Goal: Feedback & Contribution: Submit feedback/report problem

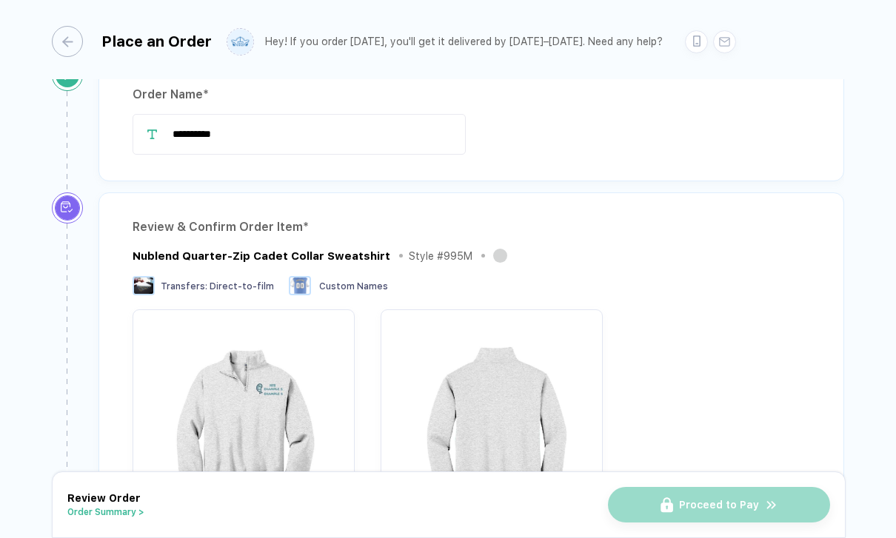
scroll to position [28, 0]
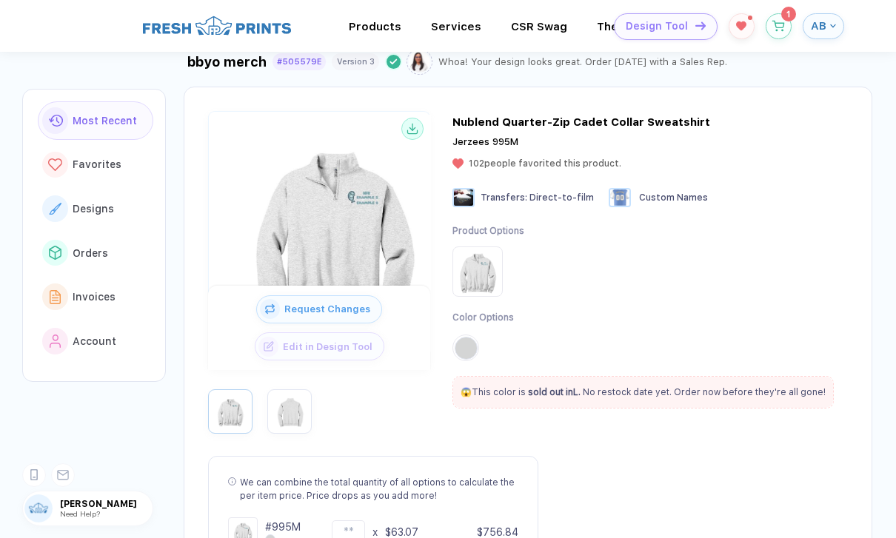
scroll to position [74, 0]
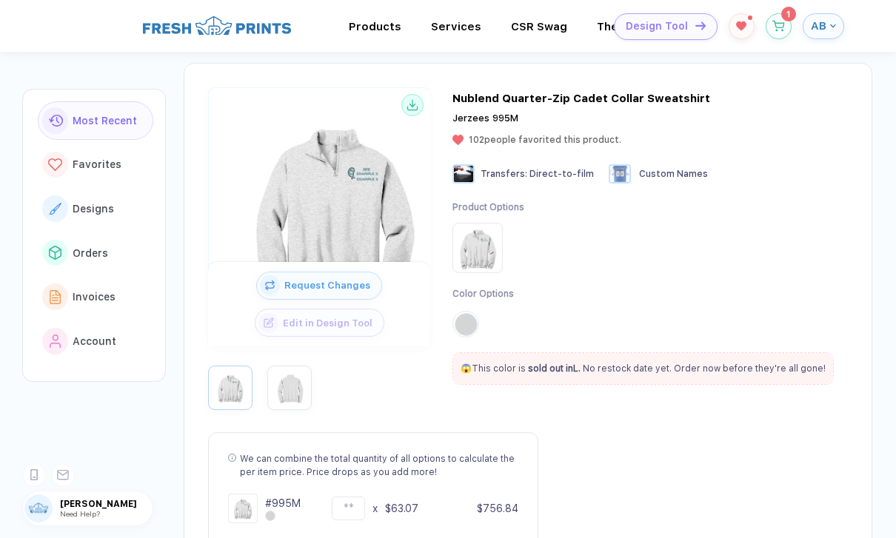
click at [278, 309] on div "Edit in Design Tool" at bounding box center [320, 323] width 130 height 28
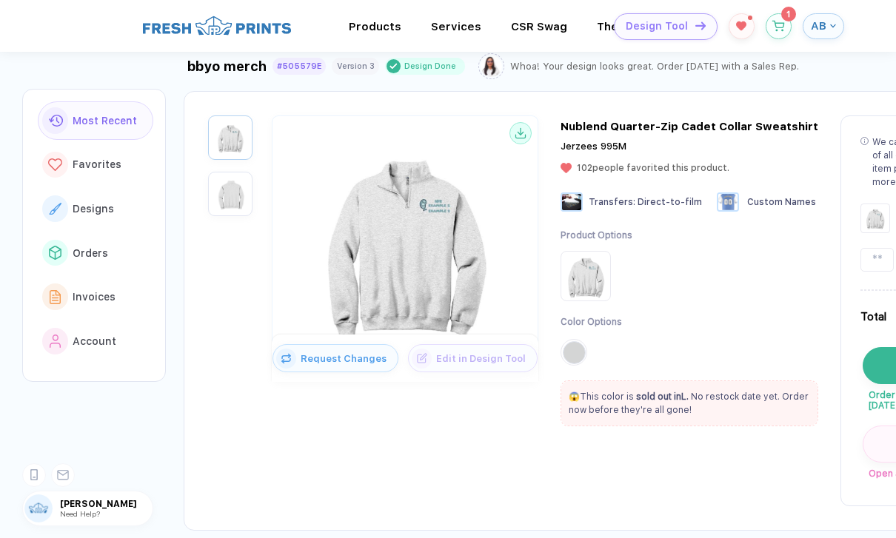
scroll to position [44, 0]
click at [230, 198] on img "button" at bounding box center [230, 195] width 37 height 37
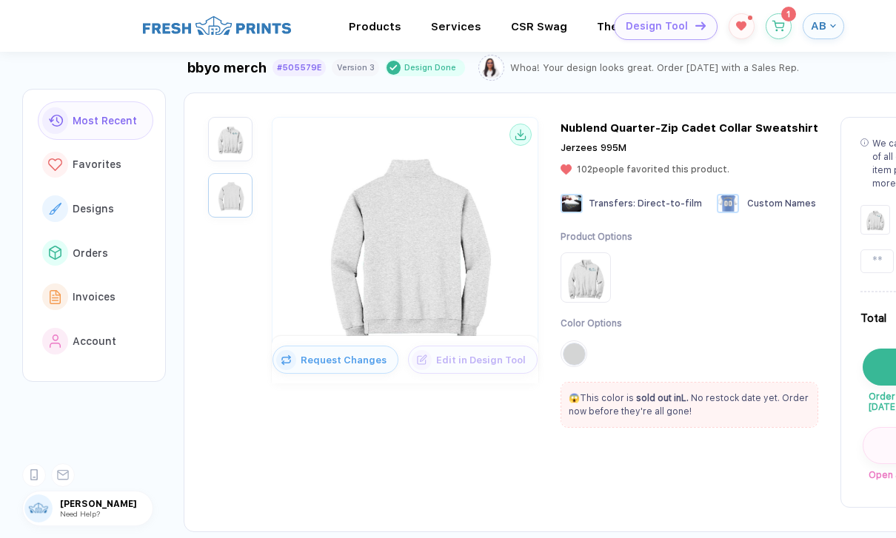
click at [221, 144] on img "button" at bounding box center [230, 139] width 37 height 37
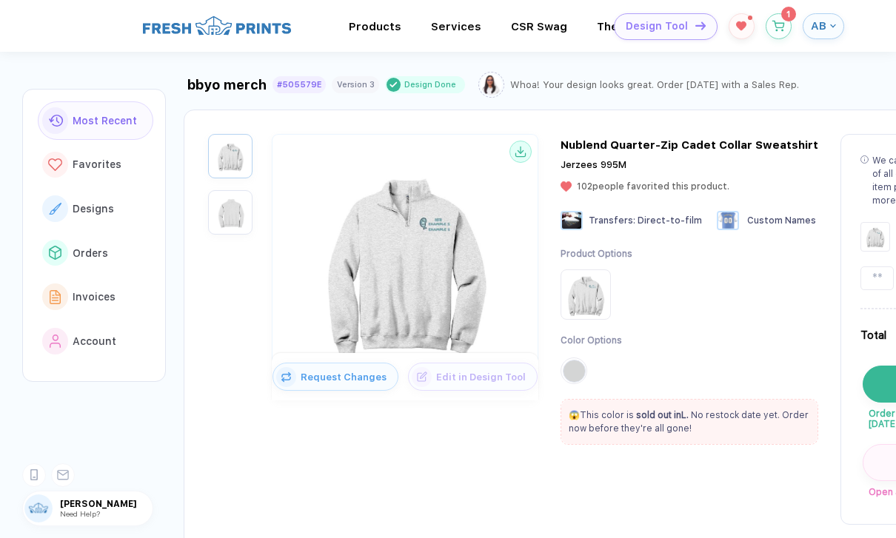
scroll to position [41, 0]
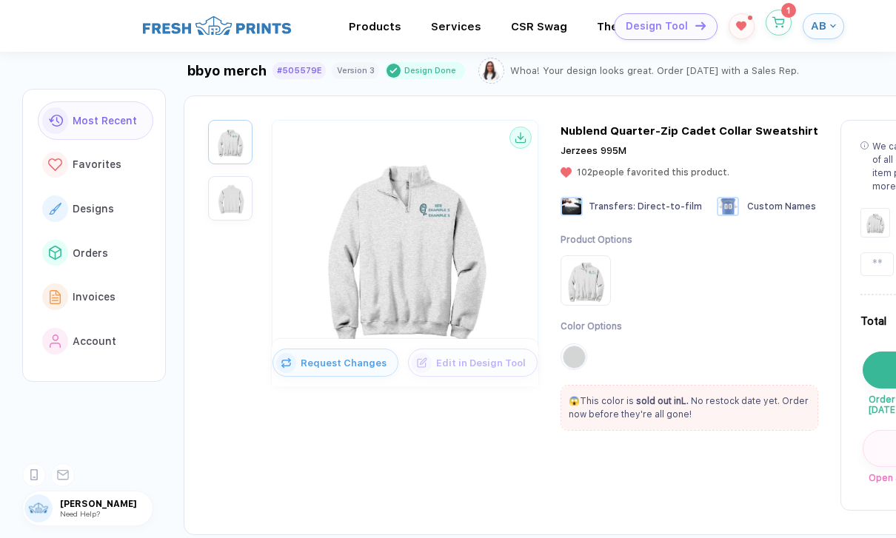
click at [782, 21] on icon "button" at bounding box center [778, 22] width 13 height 11
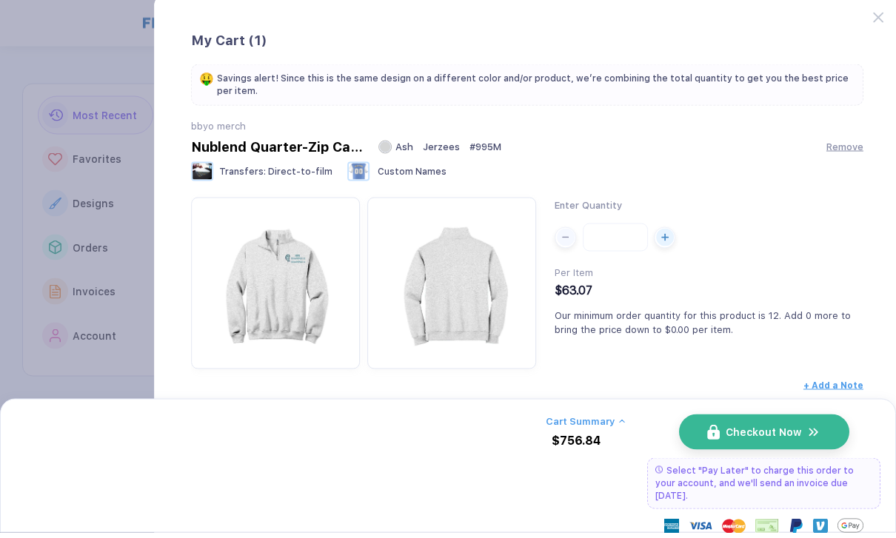
scroll to position [47, 0]
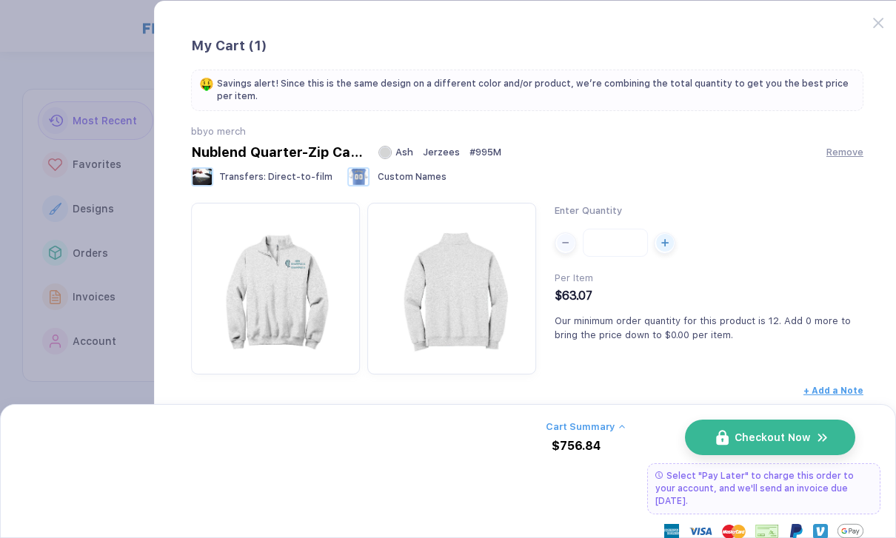
click at [800, 434] on span "Checkout Now" at bounding box center [771, 438] width 75 height 12
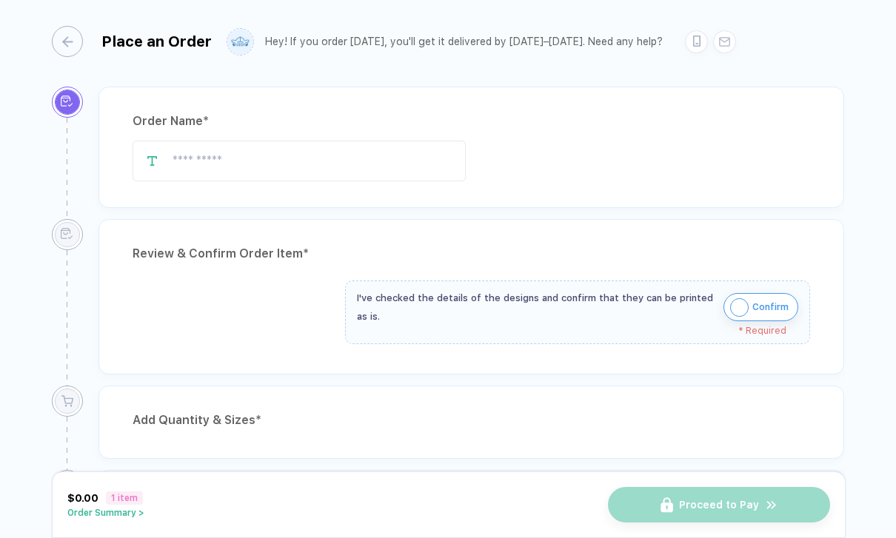
type input "**********"
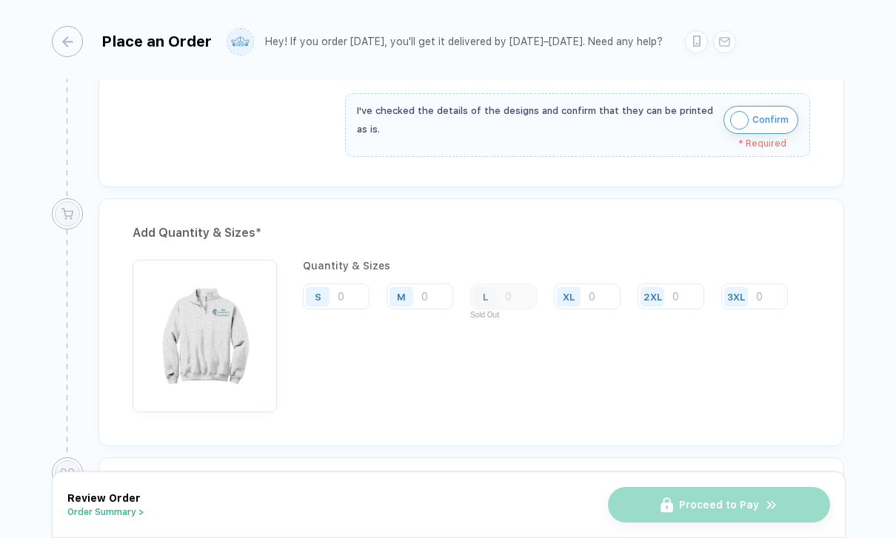
scroll to position [532, 0]
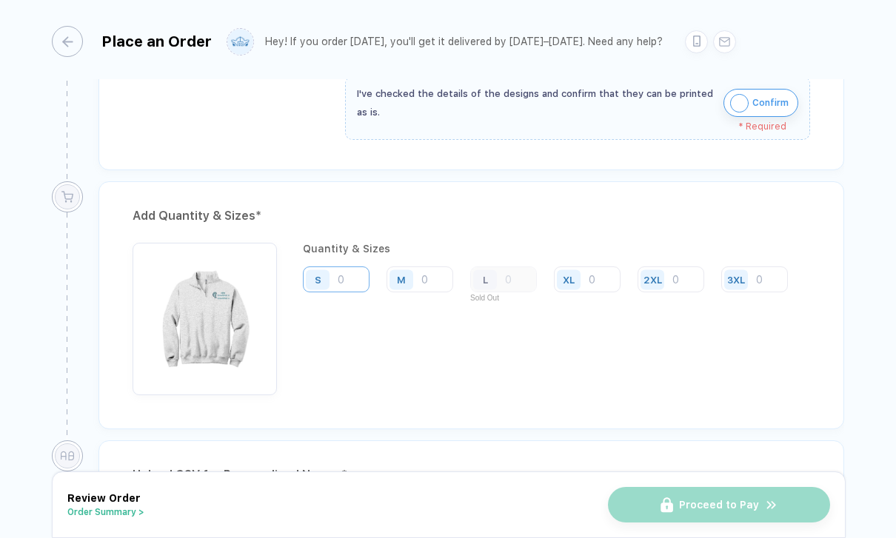
click at [340, 266] on input "number" at bounding box center [336, 279] width 67 height 26
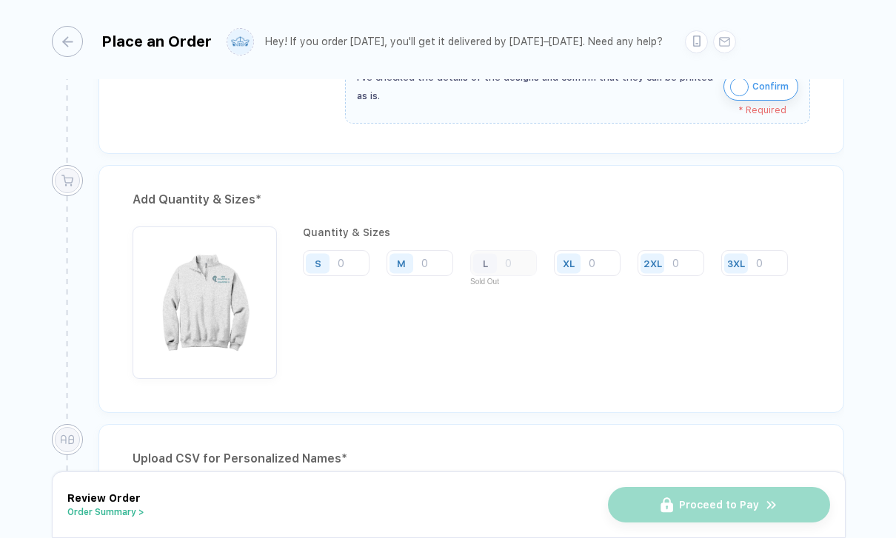
click at [729, 287] on div "Quantity & Sizes S M L Sold Out XL 2XL 3XL" at bounding box center [551, 302] width 496 height 152
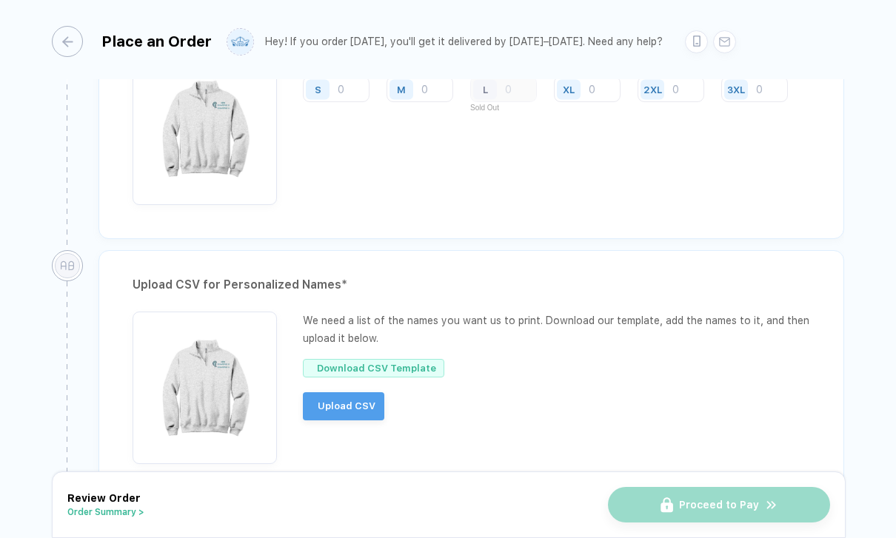
scroll to position [640, 0]
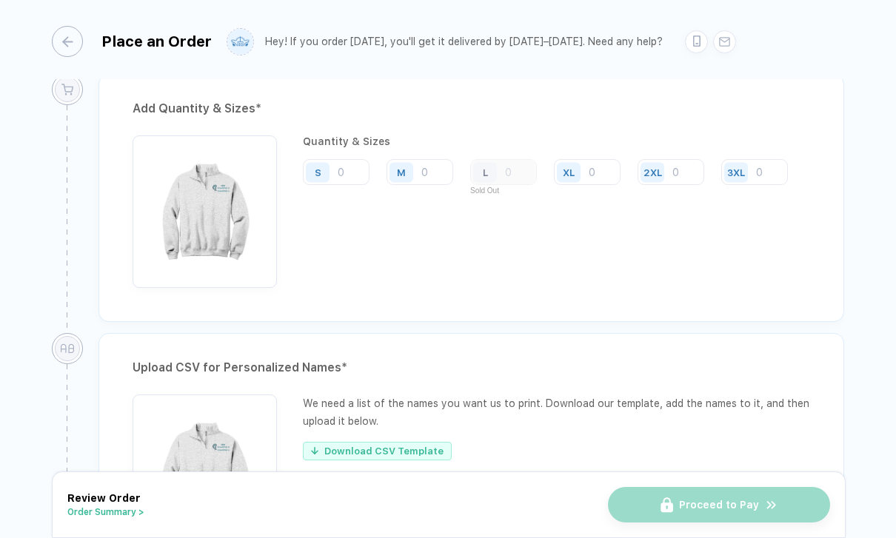
click at [506, 159] on div "L" at bounding box center [503, 172] width 67 height 26
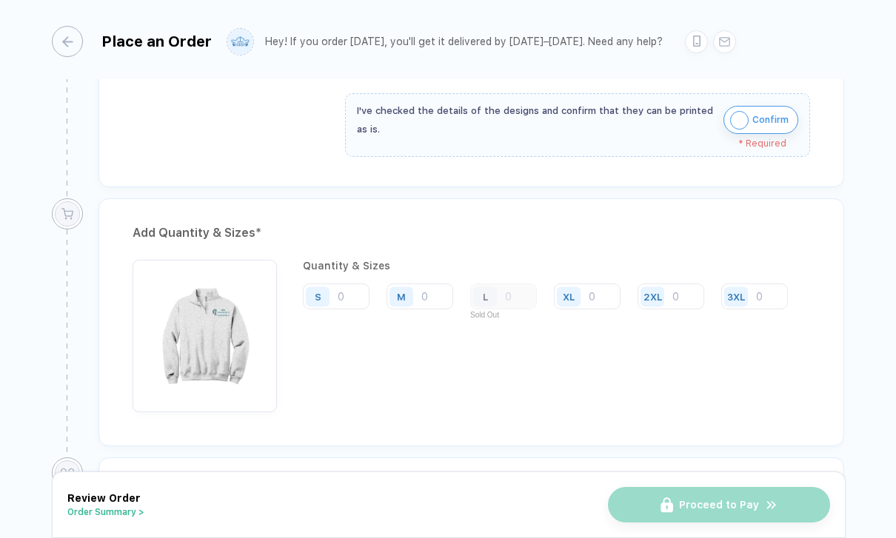
scroll to position [514, 0]
click at [504, 285] on div "L" at bounding box center [503, 298] width 67 height 26
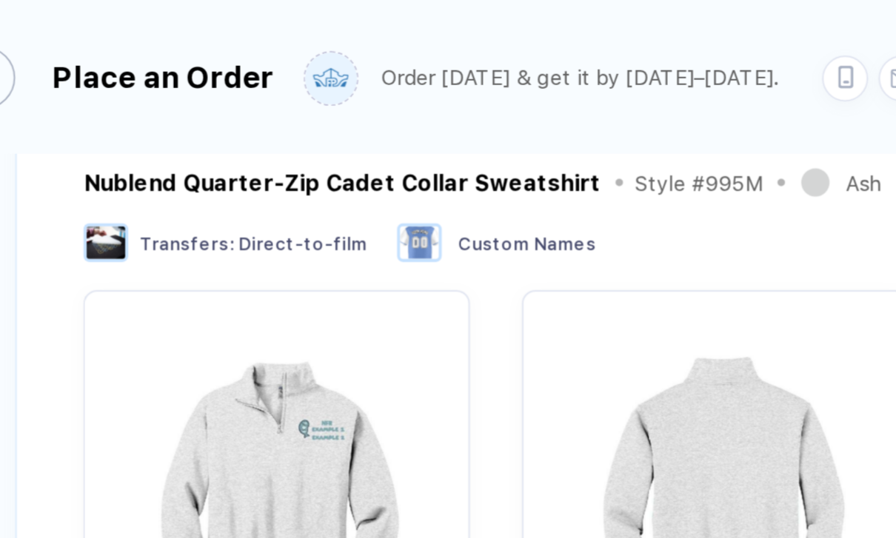
scroll to position [0, 0]
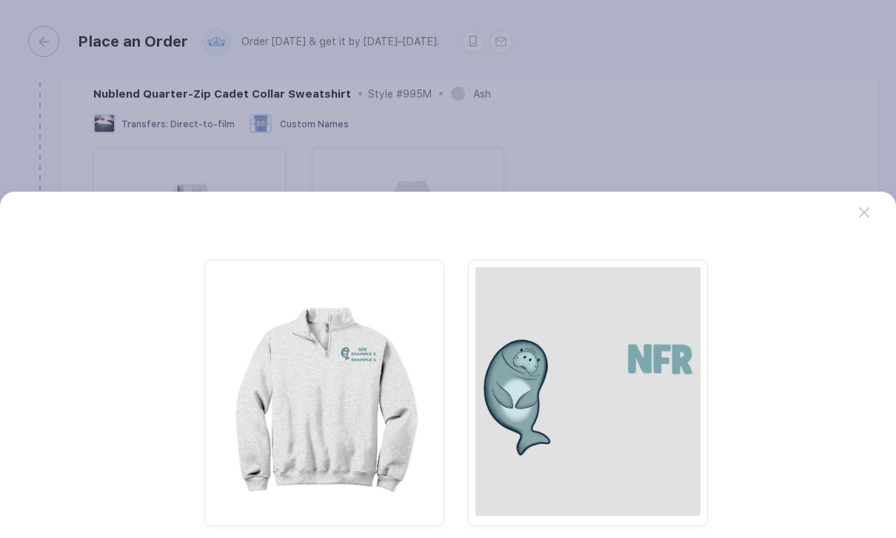
click at [850, 107] on button "button" at bounding box center [448, 269] width 896 height 538
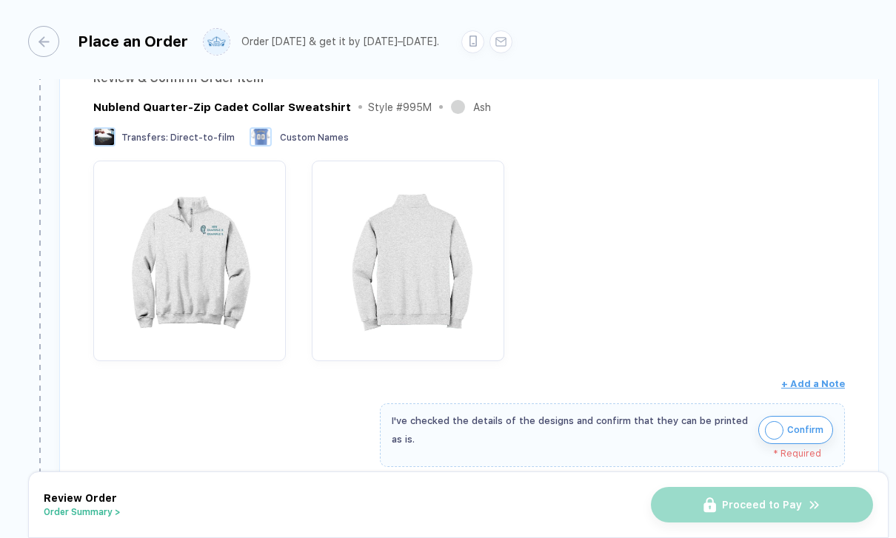
scroll to position [176, 0]
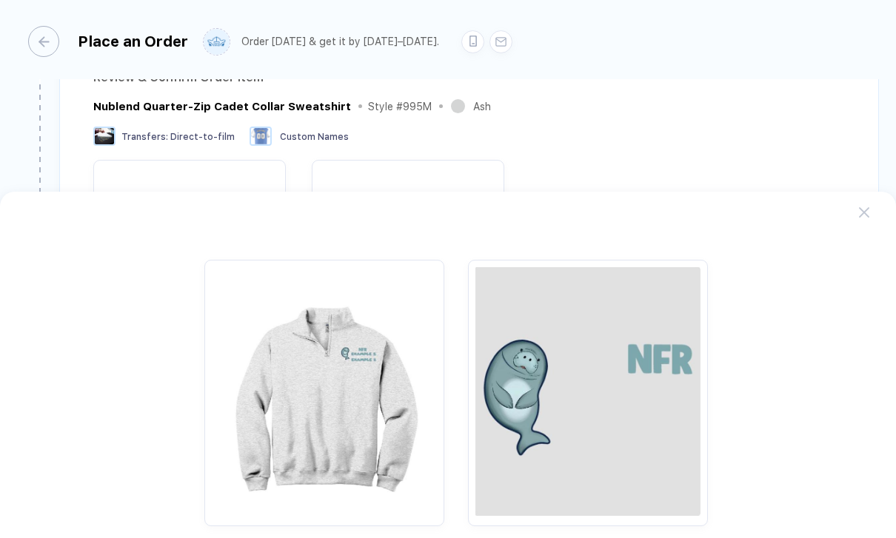
click at [762, 253] on div at bounding box center [455, 392] width 827 height 291
click at [651, 386] on img "button" at bounding box center [587, 391] width 225 height 249
click at [650, 386] on img "button" at bounding box center [587, 391] width 225 height 249
click at [659, 431] on img "button" at bounding box center [587, 391] width 225 height 249
click at [888, 192] on div at bounding box center [877, 204] width 36 height 25
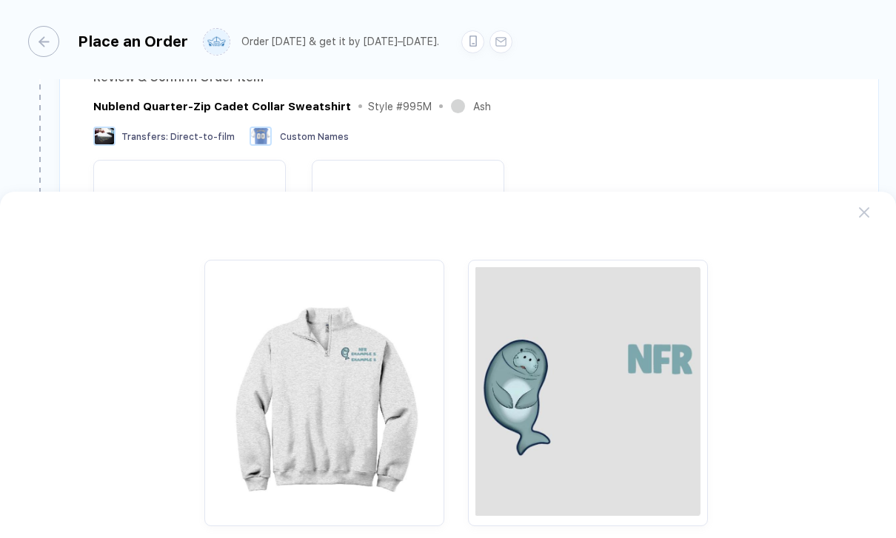
click at [890, 192] on div at bounding box center [877, 204] width 36 height 25
click at [885, 96] on button "button" at bounding box center [448, 269] width 896 height 538
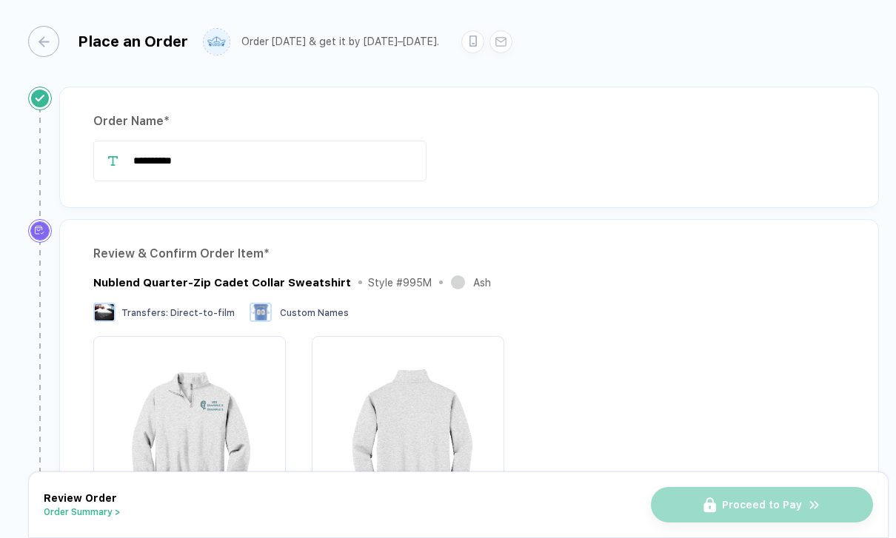
scroll to position [0, 0]
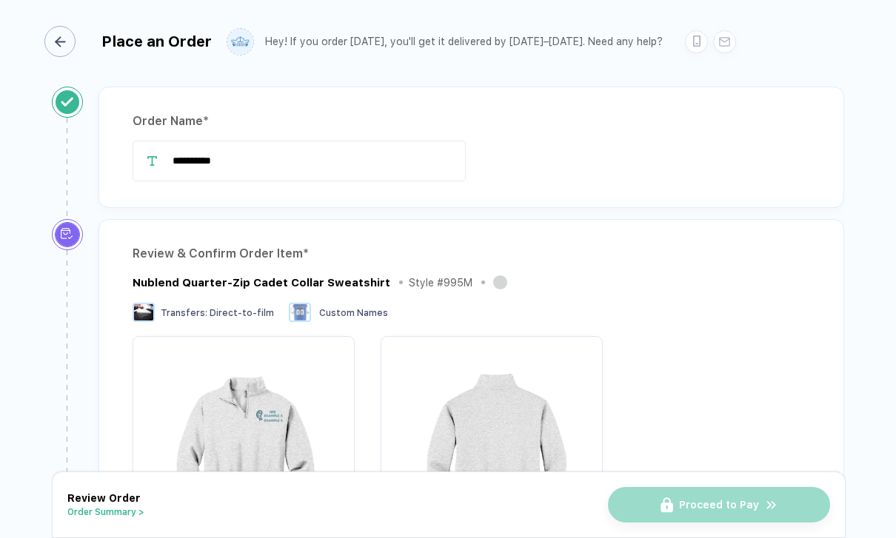
click at [64, 45] on icon "button" at bounding box center [60, 41] width 11 height 11
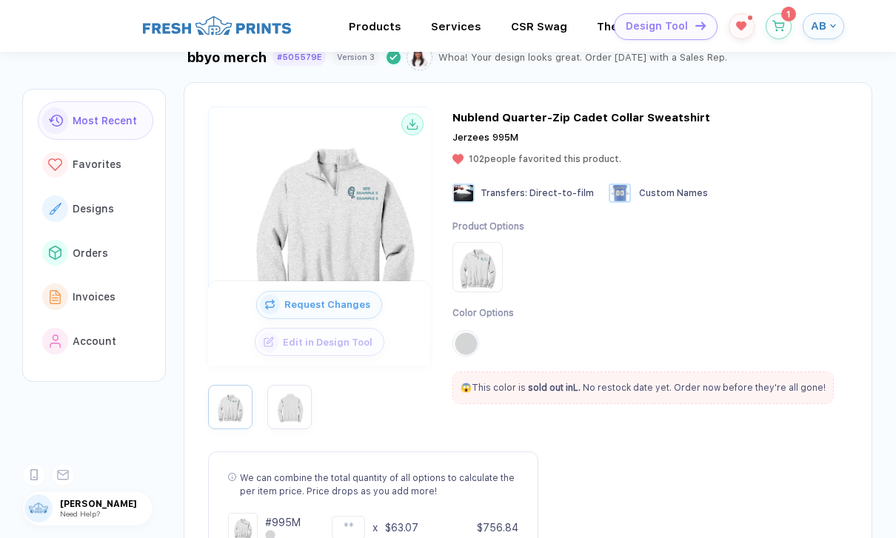
scroll to position [46, 0]
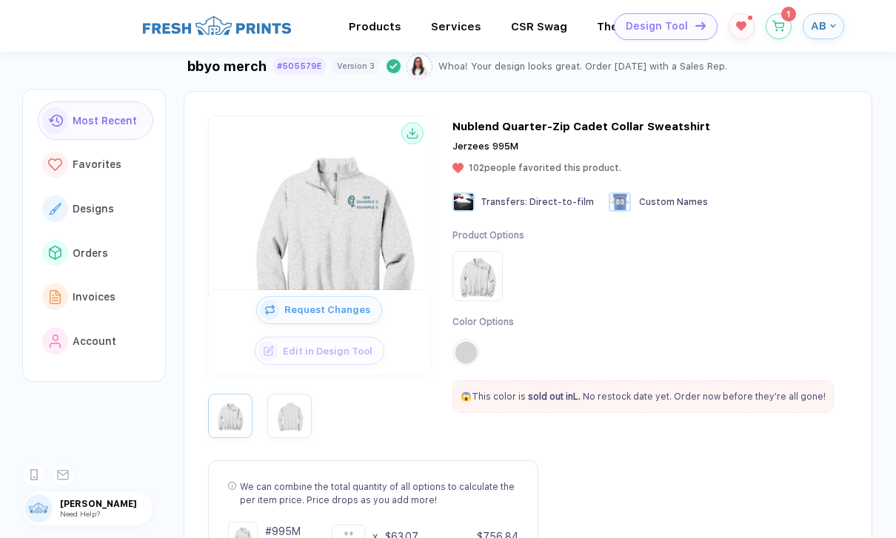
click at [294, 312] on span "Request Changes" at bounding box center [330, 309] width 101 height 11
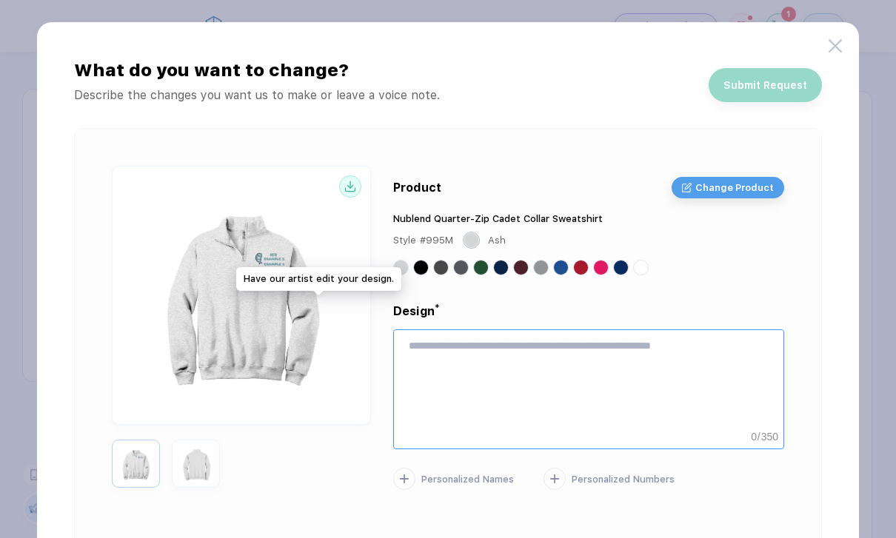
click at [574, 357] on textarea at bounding box center [588, 378] width 389 height 96
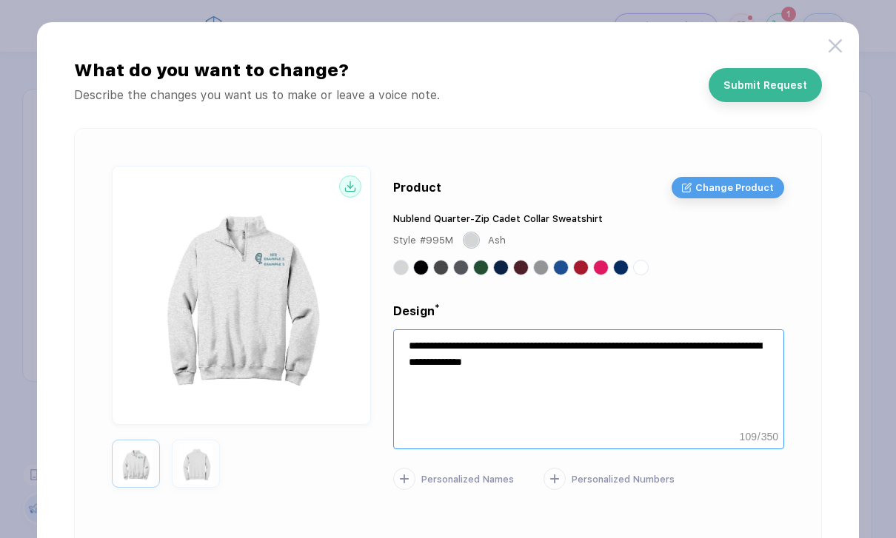
click at [661, 281] on div "**********" at bounding box center [588, 333] width 391 height 313
click at [663, 369] on textarea "**********" at bounding box center [588, 378] width 389 height 96
click at [481, 352] on textarea "**********" at bounding box center [588, 378] width 389 height 96
click at [625, 369] on textarea "**********" at bounding box center [588, 378] width 389 height 96
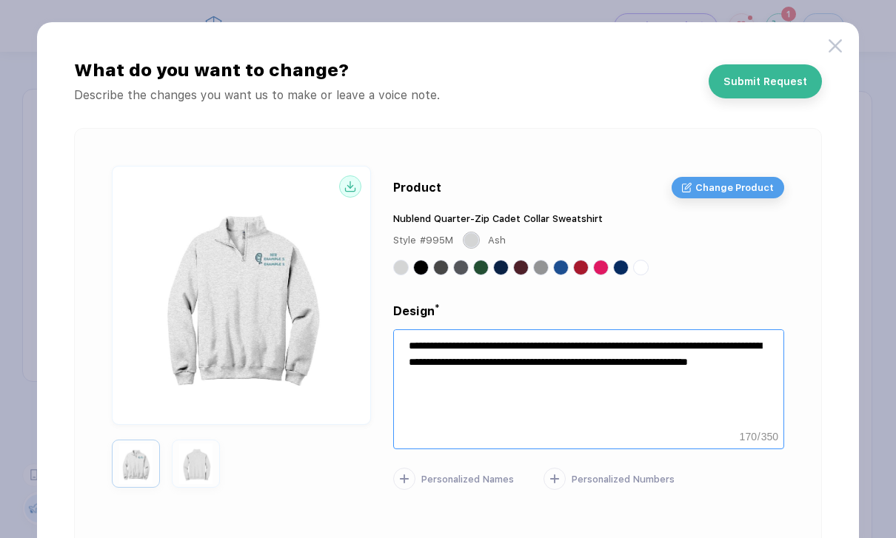
click at [782, 94] on button "Submit Request" at bounding box center [764, 81] width 113 height 34
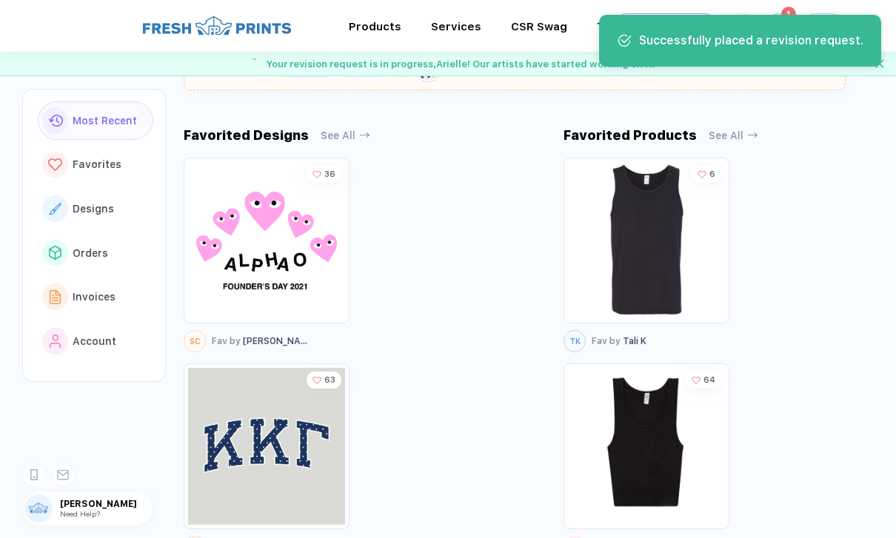
click at [836, 142] on div "Favorited Products See All" at bounding box center [729, 142] width 332 height 30
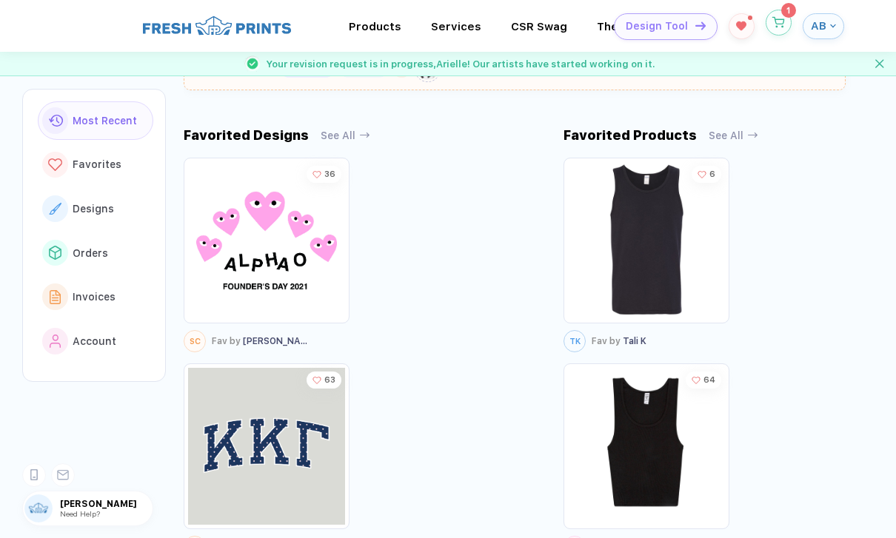
click at [785, 21] on button "button" at bounding box center [778, 23] width 26 height 26
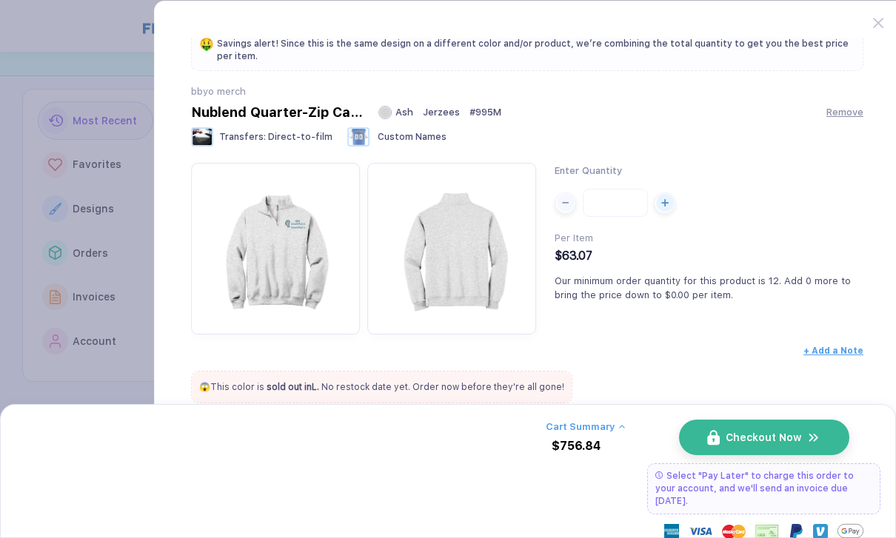
scroll to position [40, 0]
